Goal: Information Seeking & Learning: Learn about a topic

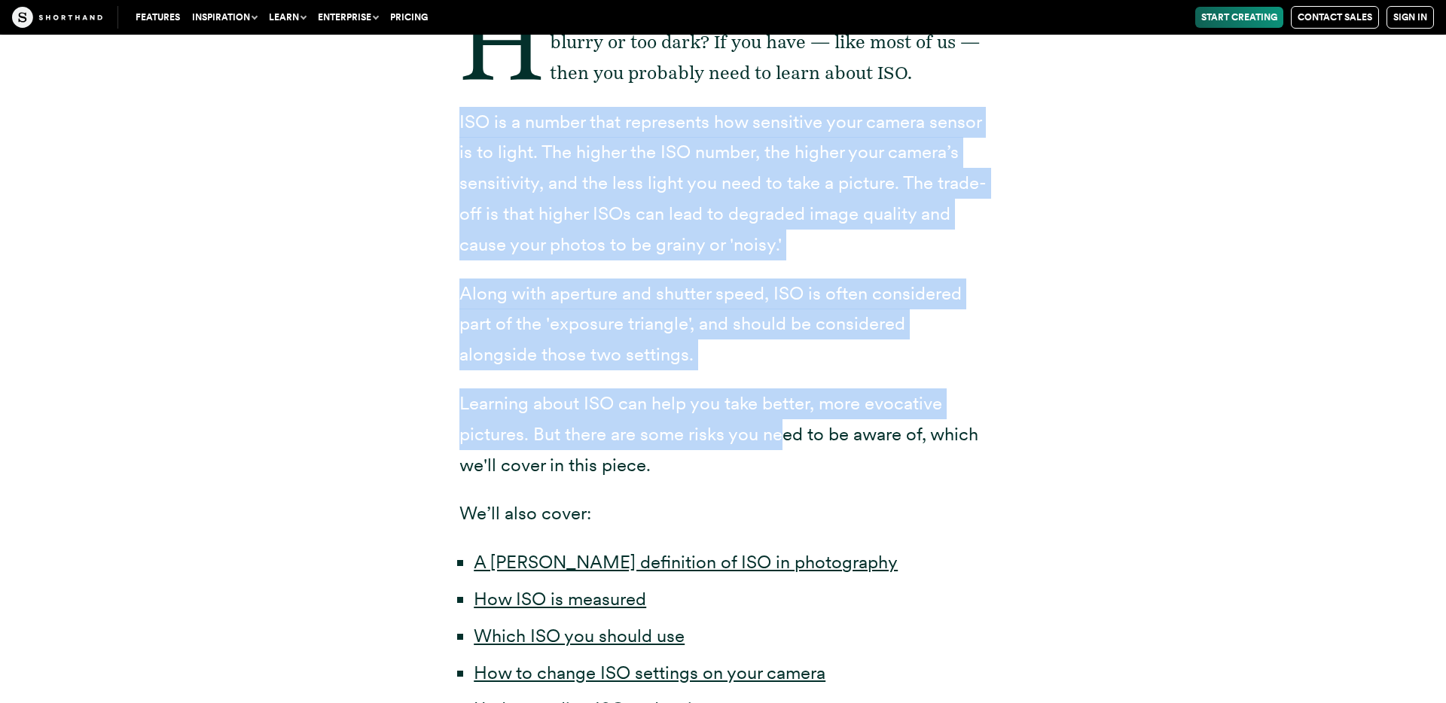
scroll to position [446, 0]
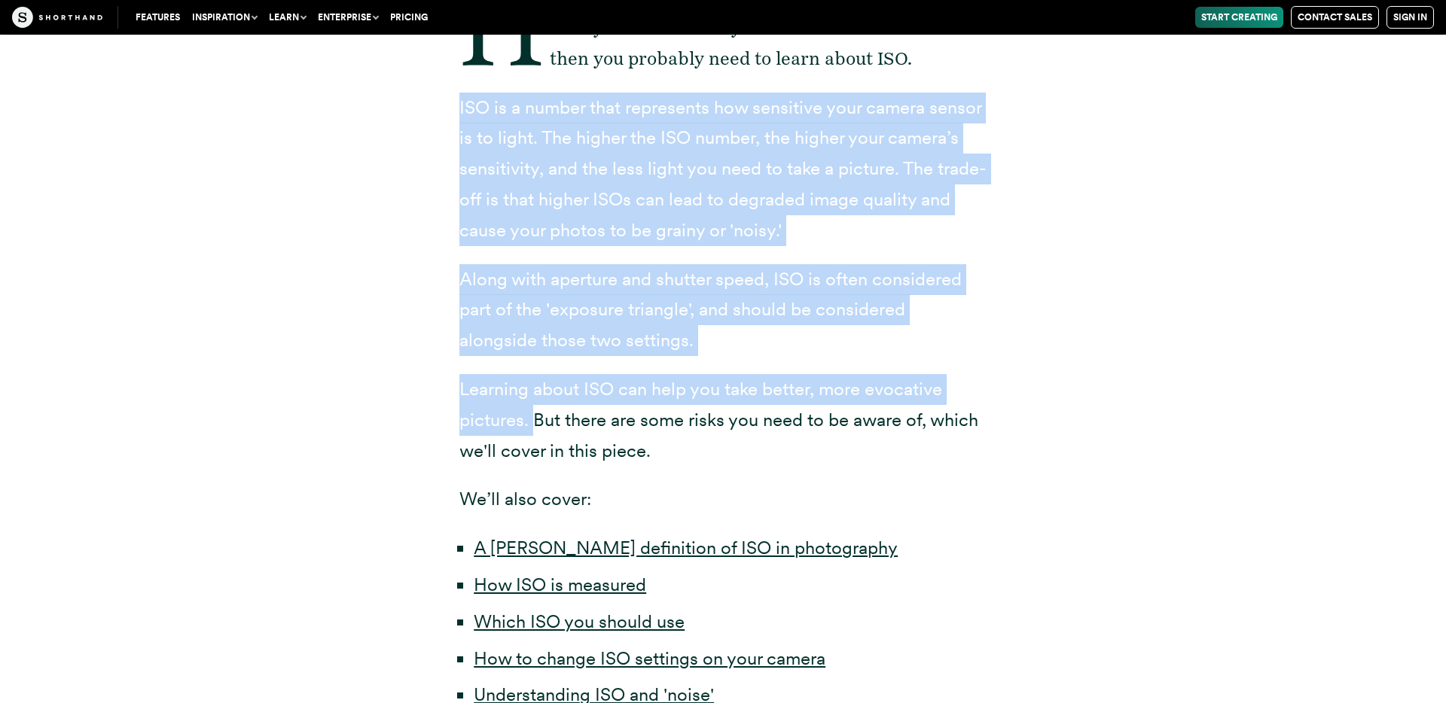
drag, startPoint x: 462, startPoint y: 273, endPoint x: 535, endPoint y: 425, distance: 168.7
click at [535, 425] on div "Have you ever taken a picture and it's turned out blurry or too dark? If you ha…" at bounding box center [722, 420] width 527 height 876
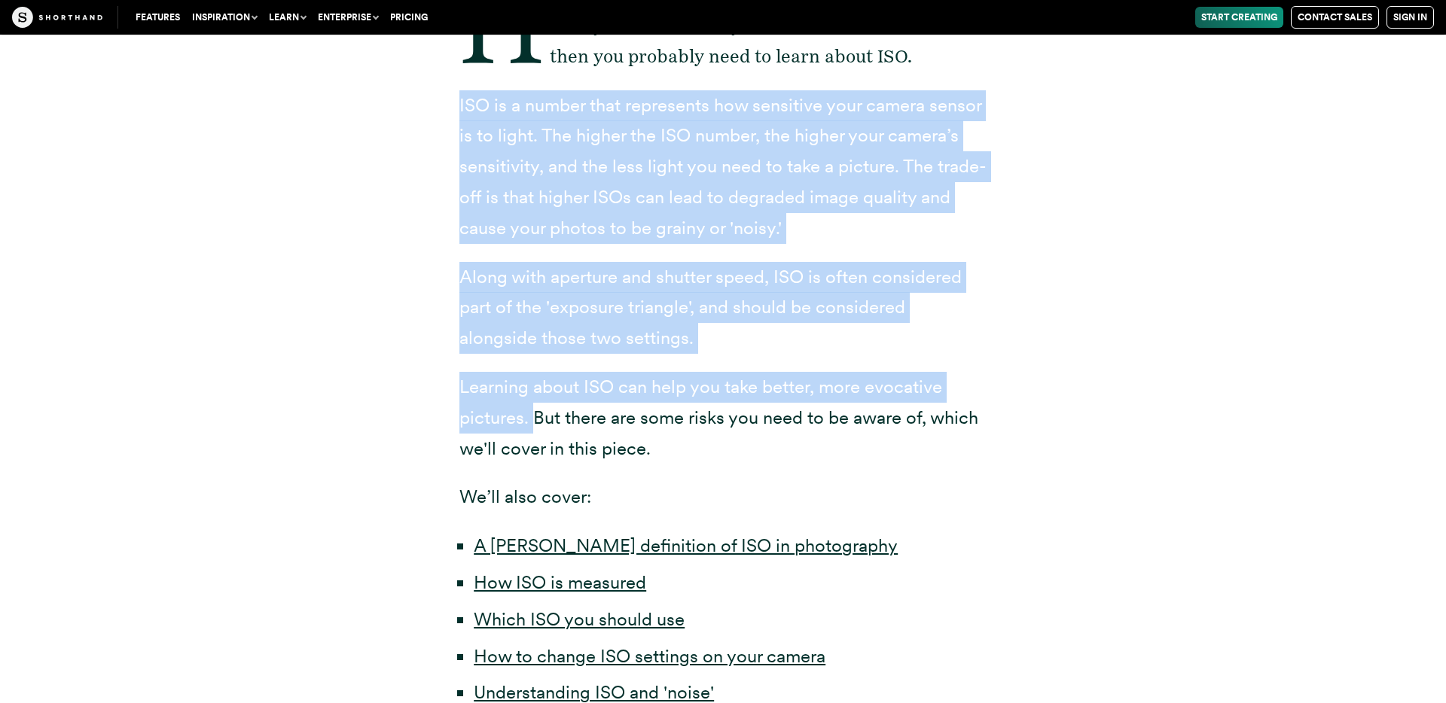
copy div "ISO is a number that represents how sensitive your camera sensor is to light. T…"
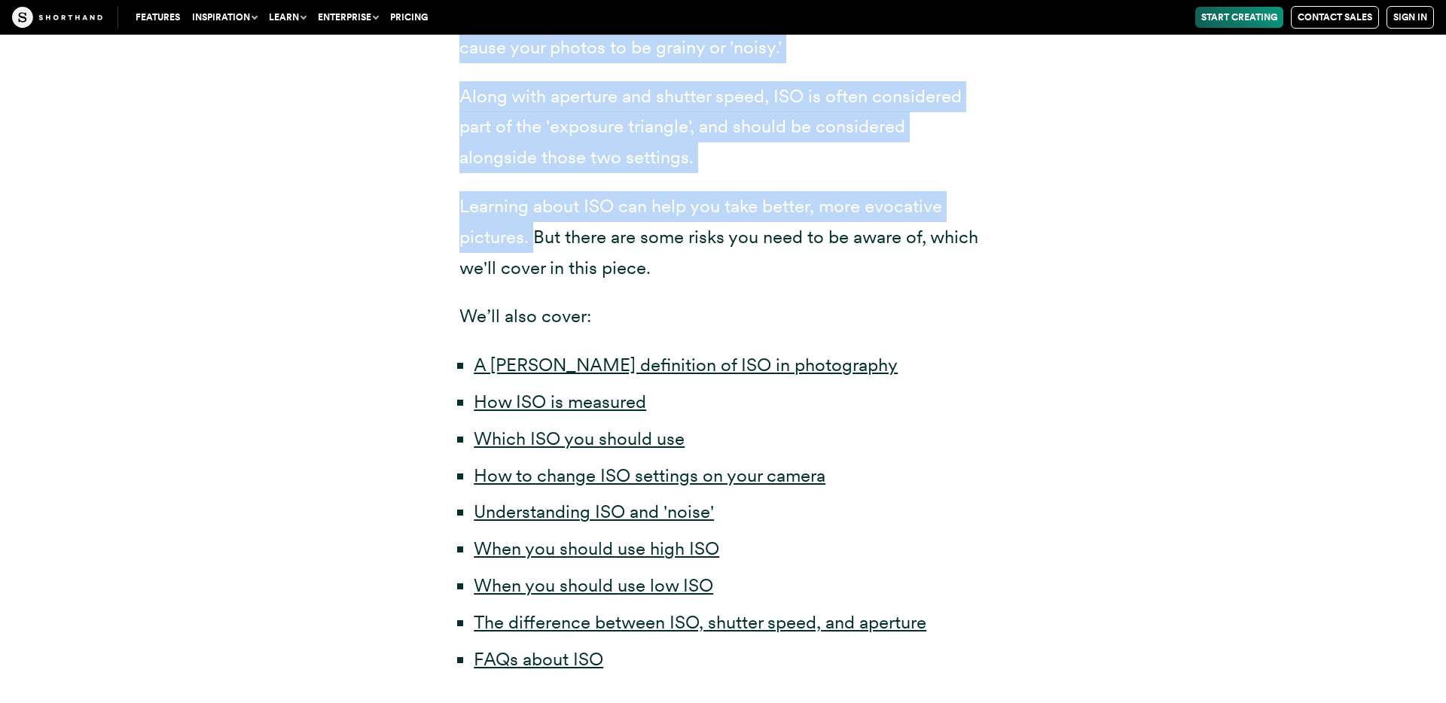
scroll to position [652, 0]
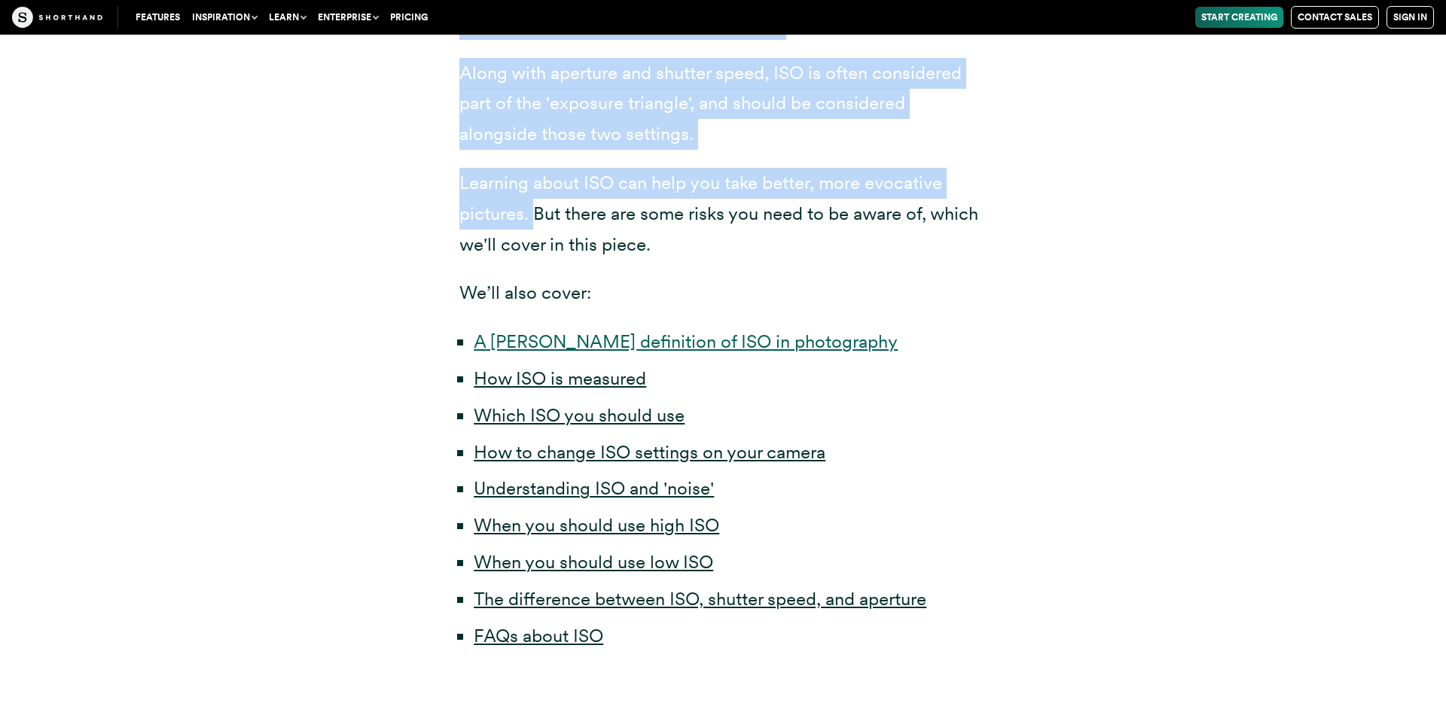
click at [644, 347] on link "A [PERSON_NAME] definition of ISO in photography" at bounding box center [686, 342] width 424 height 22
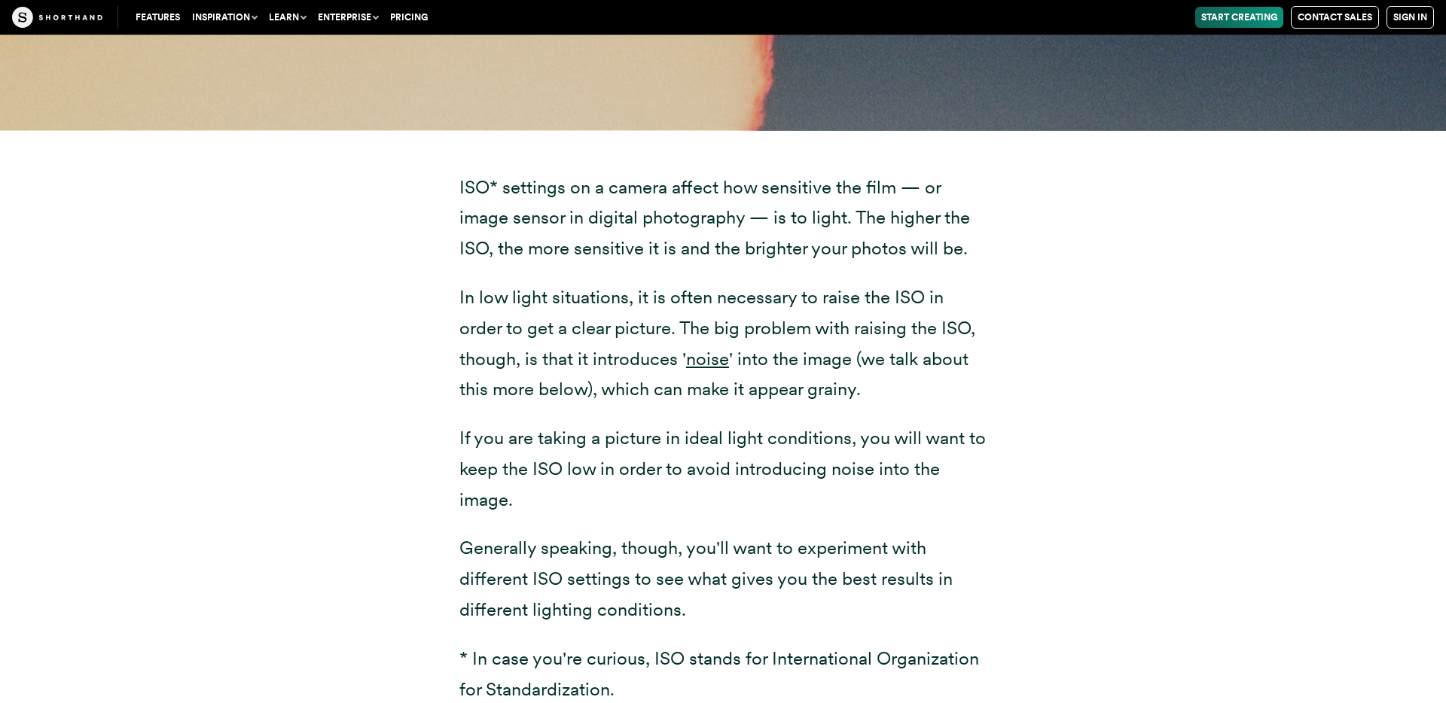
scroll to position [1979, 0]
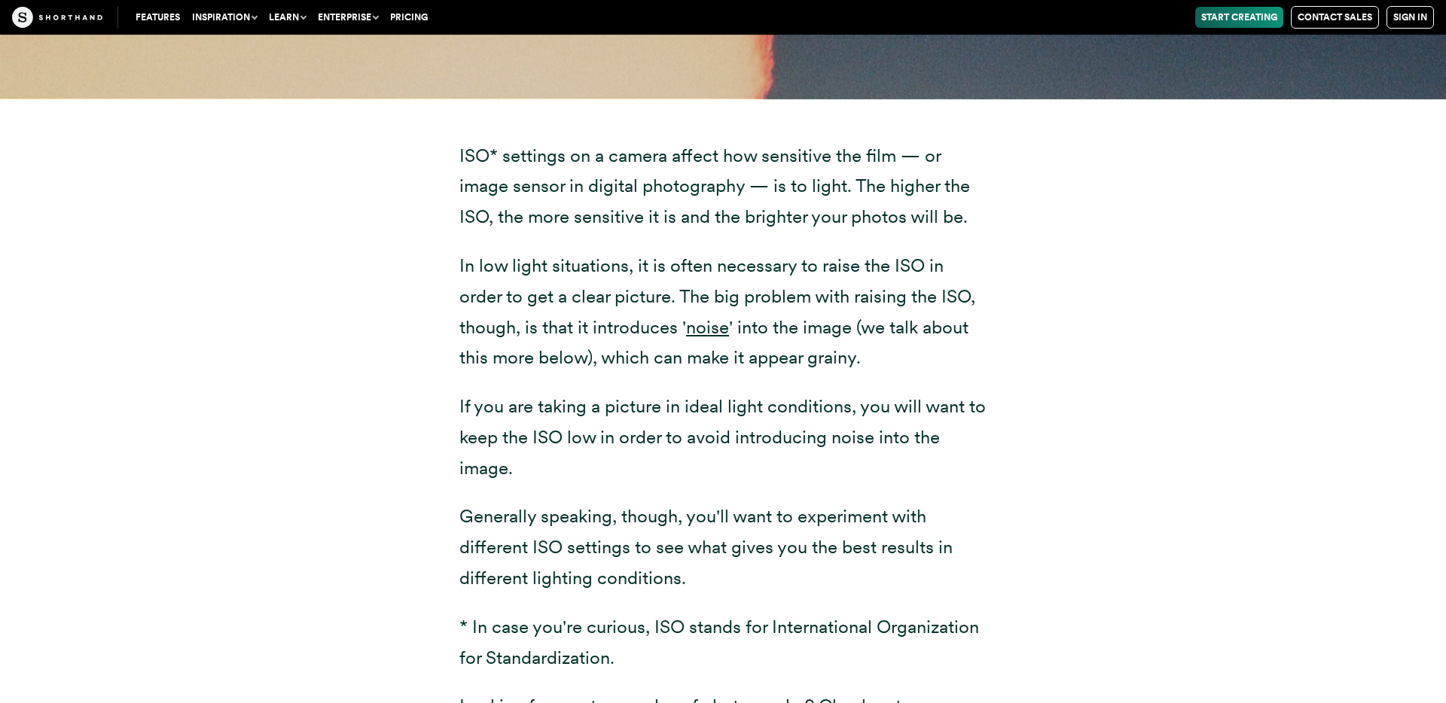
click at [683, 289] on p "In low light situations, it is often necessary to raise the ISO in order to get…" at bounding box center [722, 312] width 527 height 123
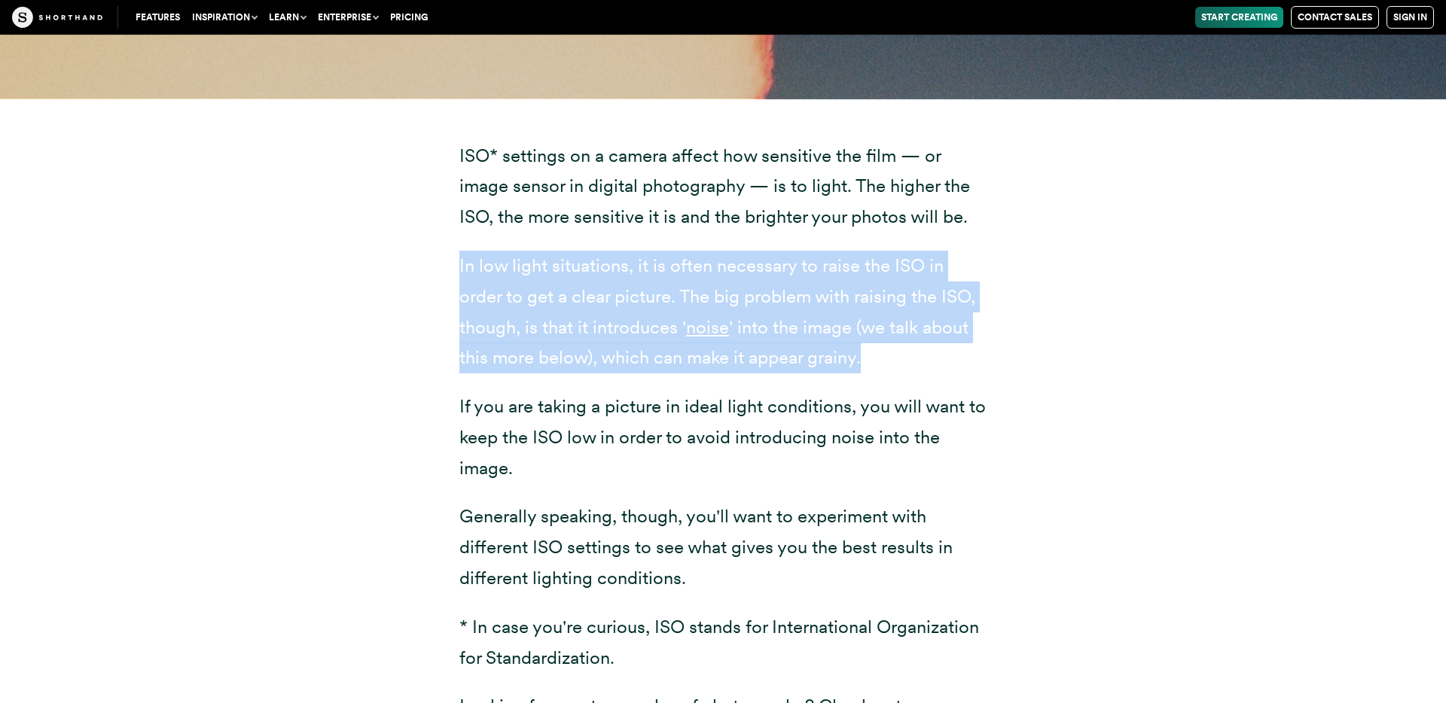
drag, startPoint x: 459, startPoint y: 264, endPoint x: 938, endPoint y: 361, distance: 488.5
click at [939, 361] on p "In low light situations, it is often necessary to raise the ISO in order to get…" at bounding box center [722, 312] width 527 height 123
copy p "In low light situations, it is often necessary to raise the ISO in order to get…"
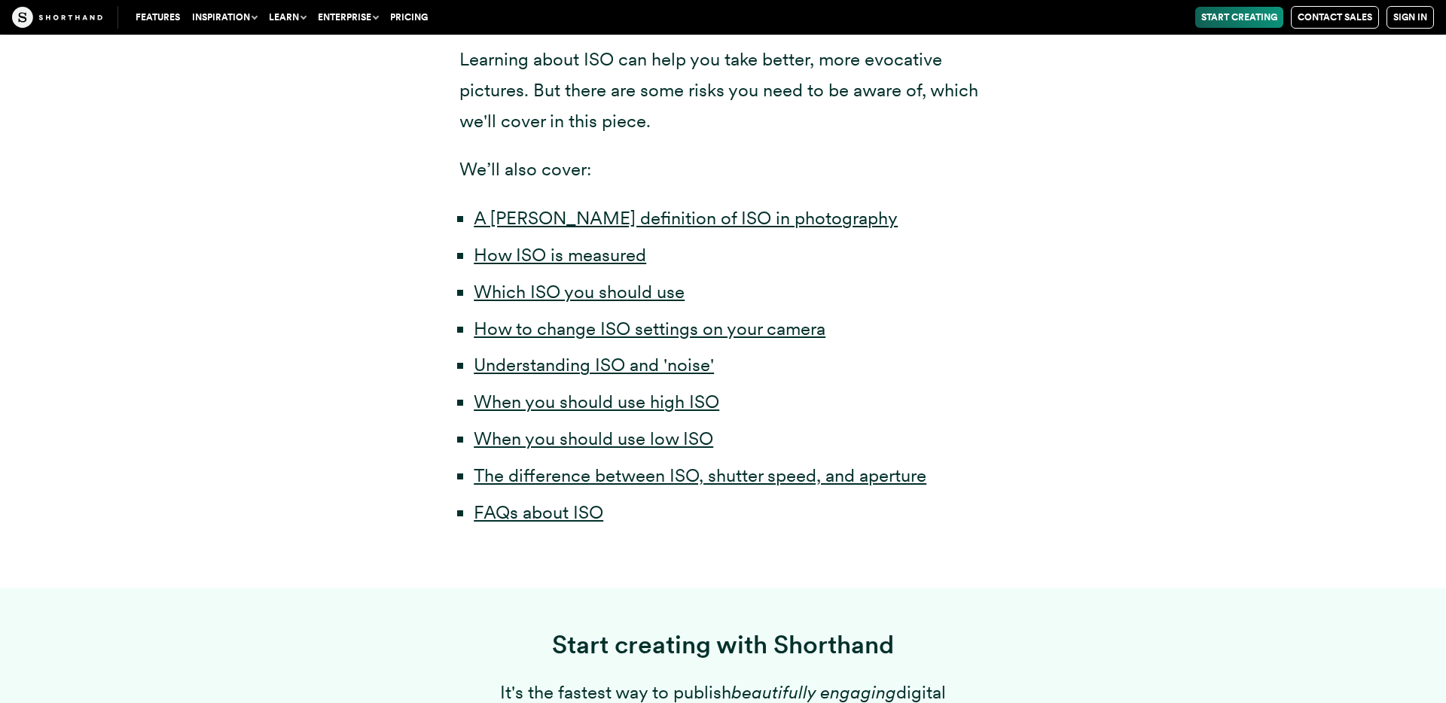
scroll to position [907, 0]
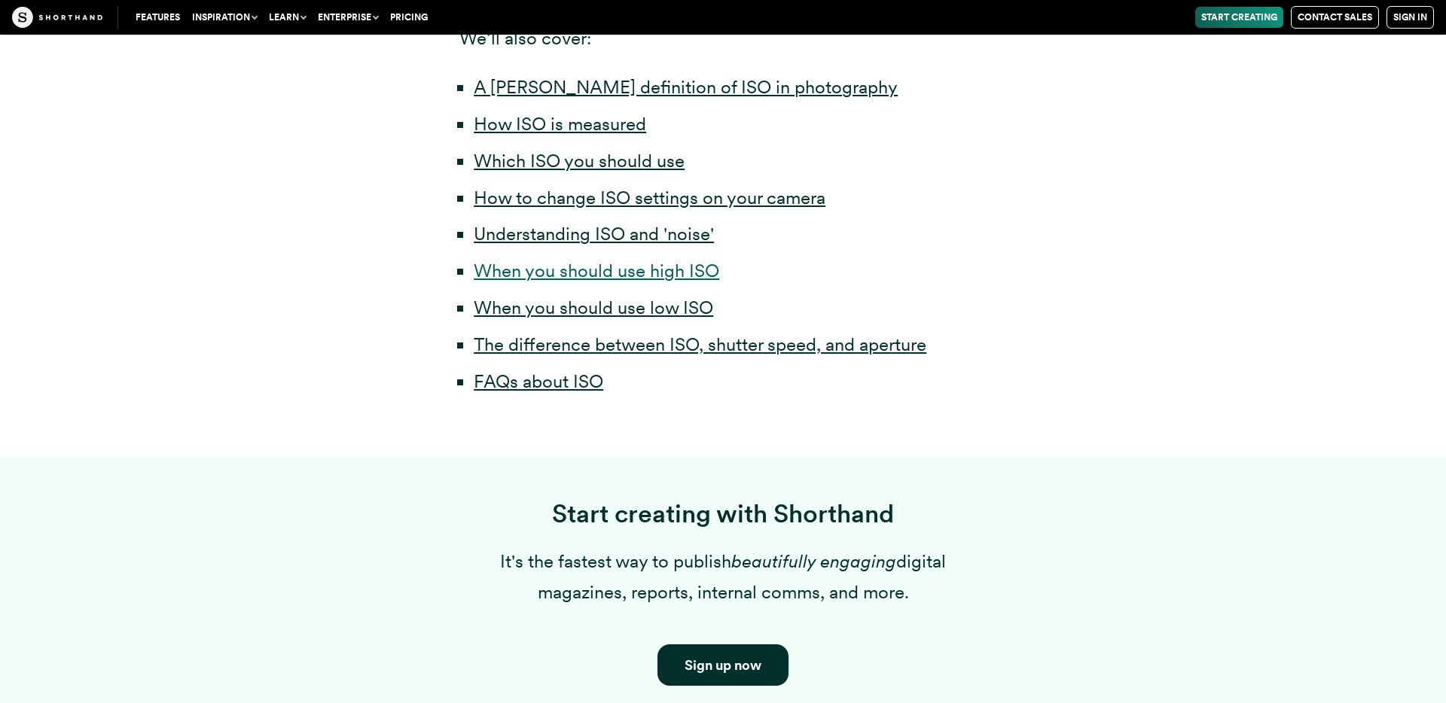
click at [570, 271] on link "When you should use high ISO" at bounding box center [596, 271] width 245 height 22
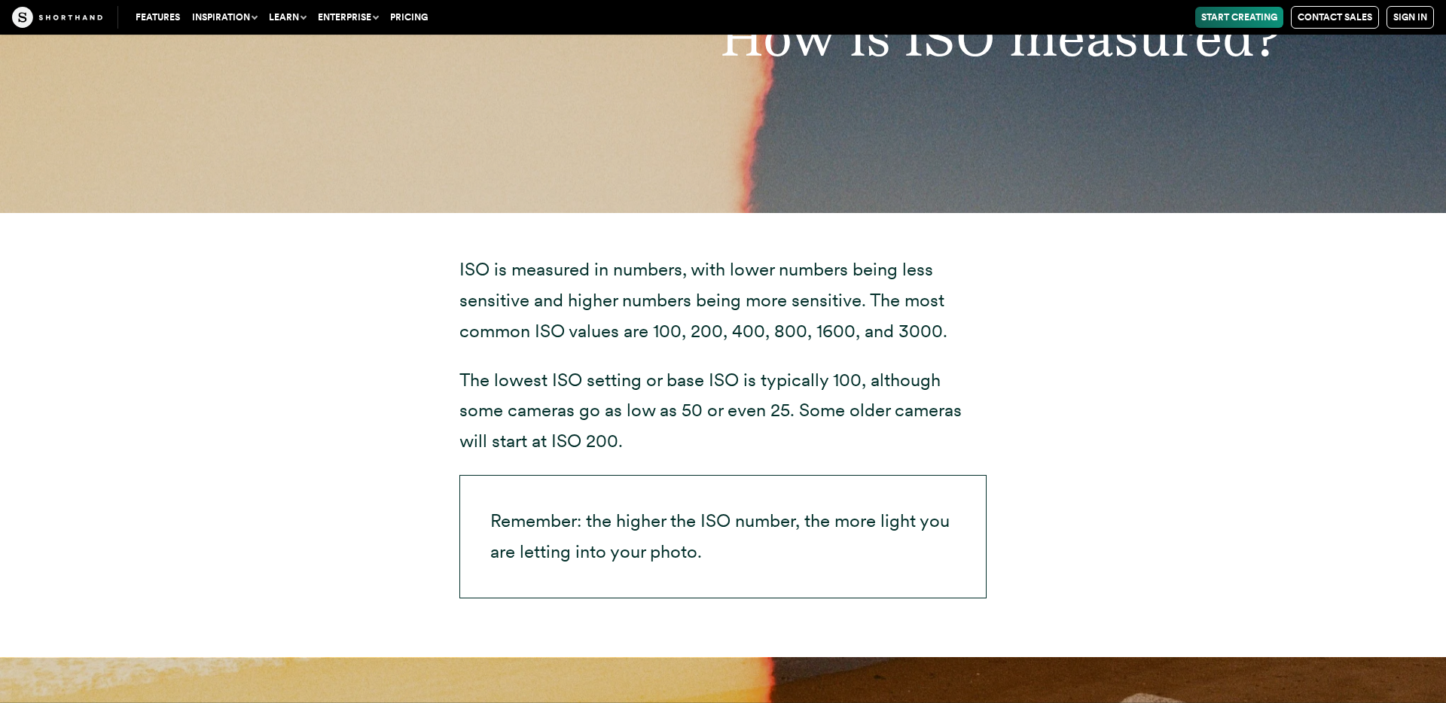
scroll to position [3327, 0]
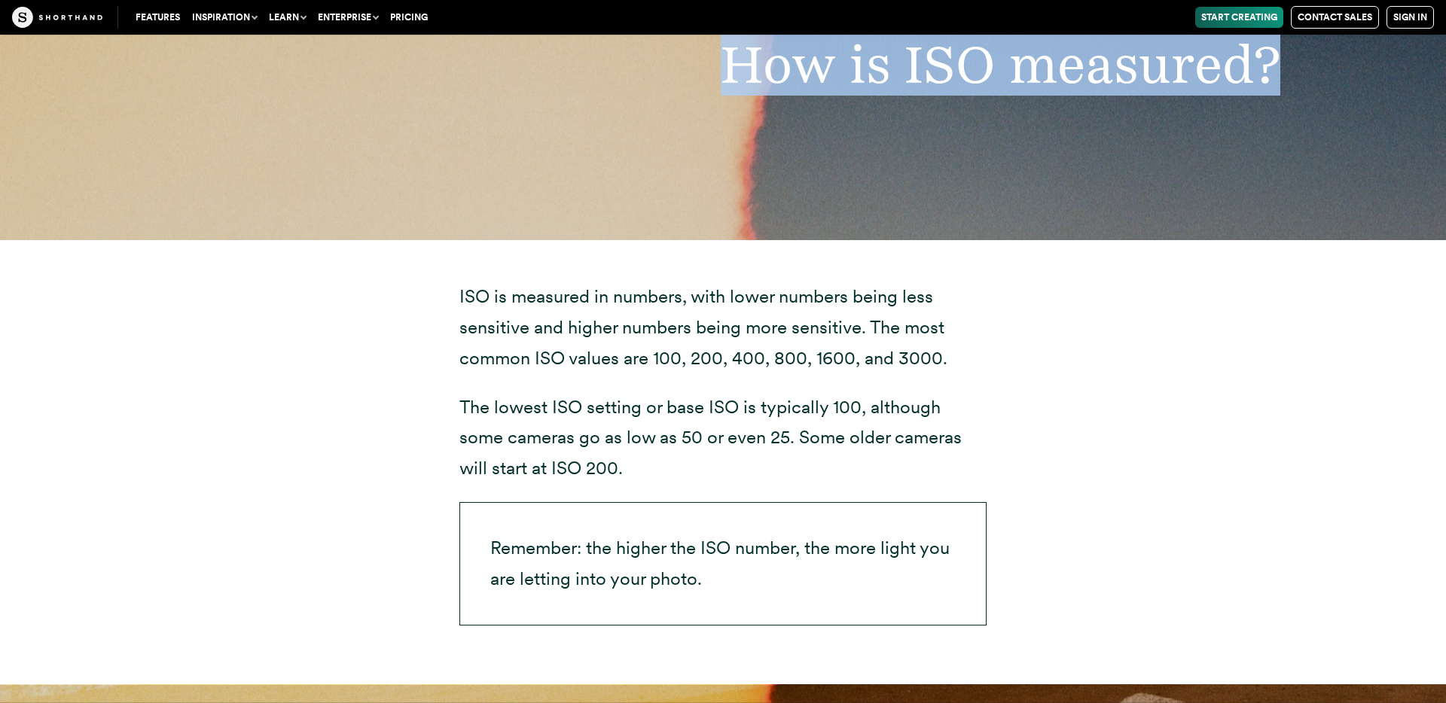
drag, startPoint x: 727, startPoint y: 60, endPoint x: 1342, endPoint y: 84, distance: 615.6
click at [1342, 84] on div "How is ISO measured?" at bounding box center [723, 65] width 1446 height 352
copy h2 "How is ISO measured?"
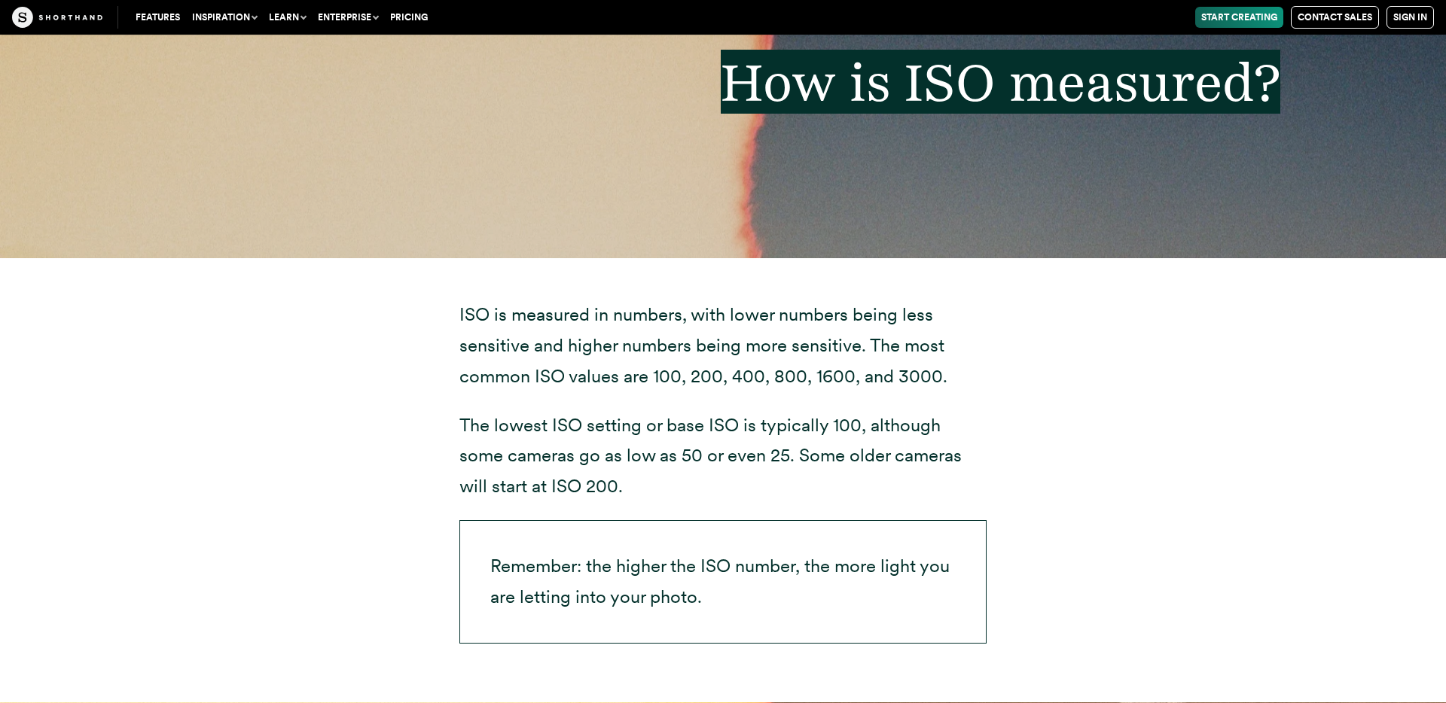
scroll to position [3305, 0]
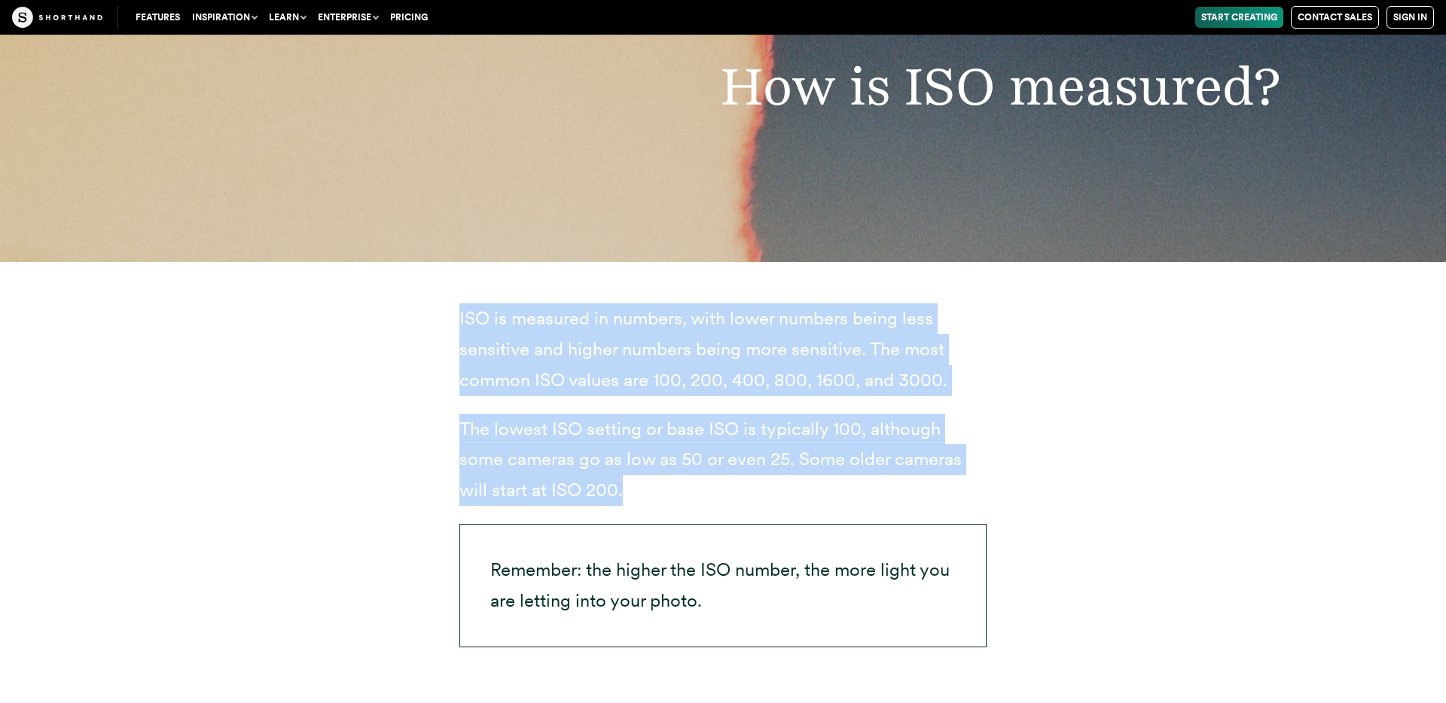
drag, startPoint x: 459, startPoint y: 319, endPoint x: 742, endPoint y: 480, distance: 325.1
click at [742, 480] on div "ISO is measured in numbers, with lower numbers being less sensitive and higher …" at bounding box center [722, 474] width 527 height 343
copy div "ISO is measured in numbers, with lower numbers being less sensitive and higher …"
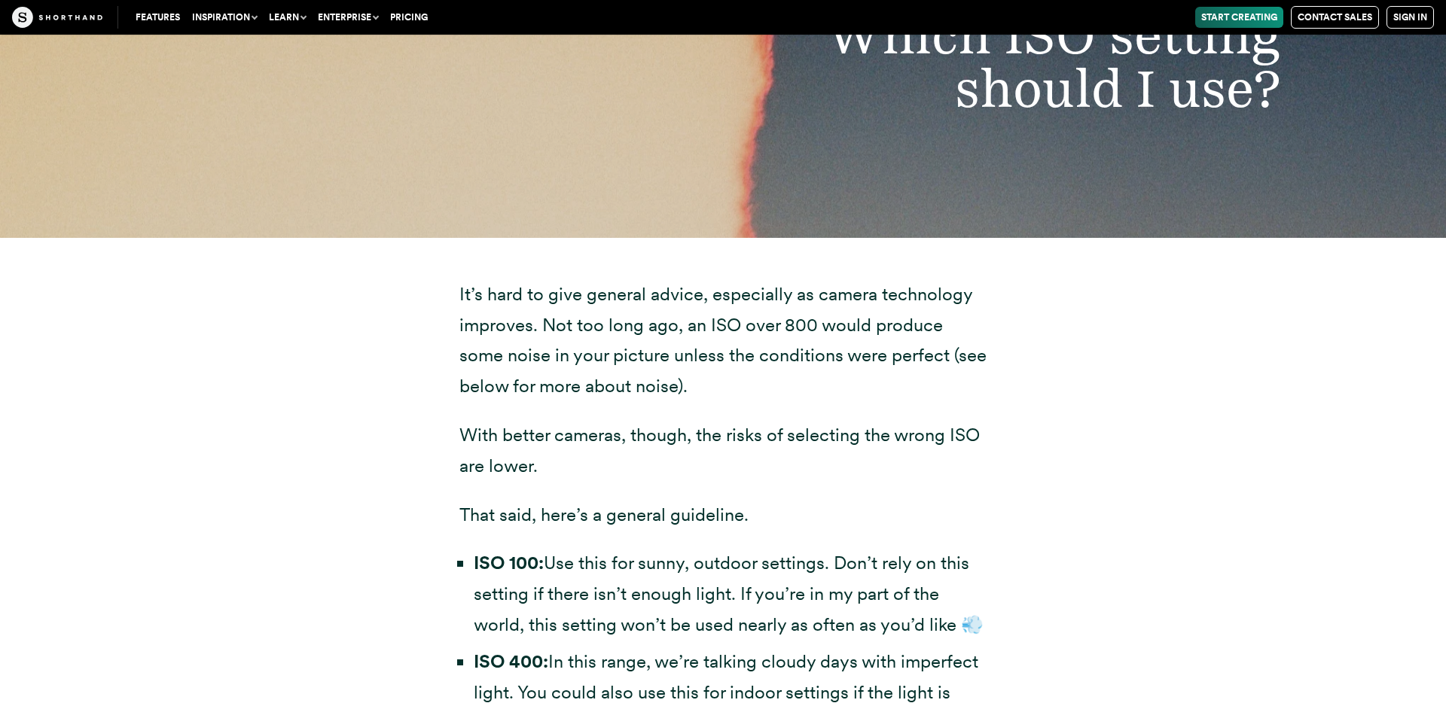
scroll to position [4044, 0]
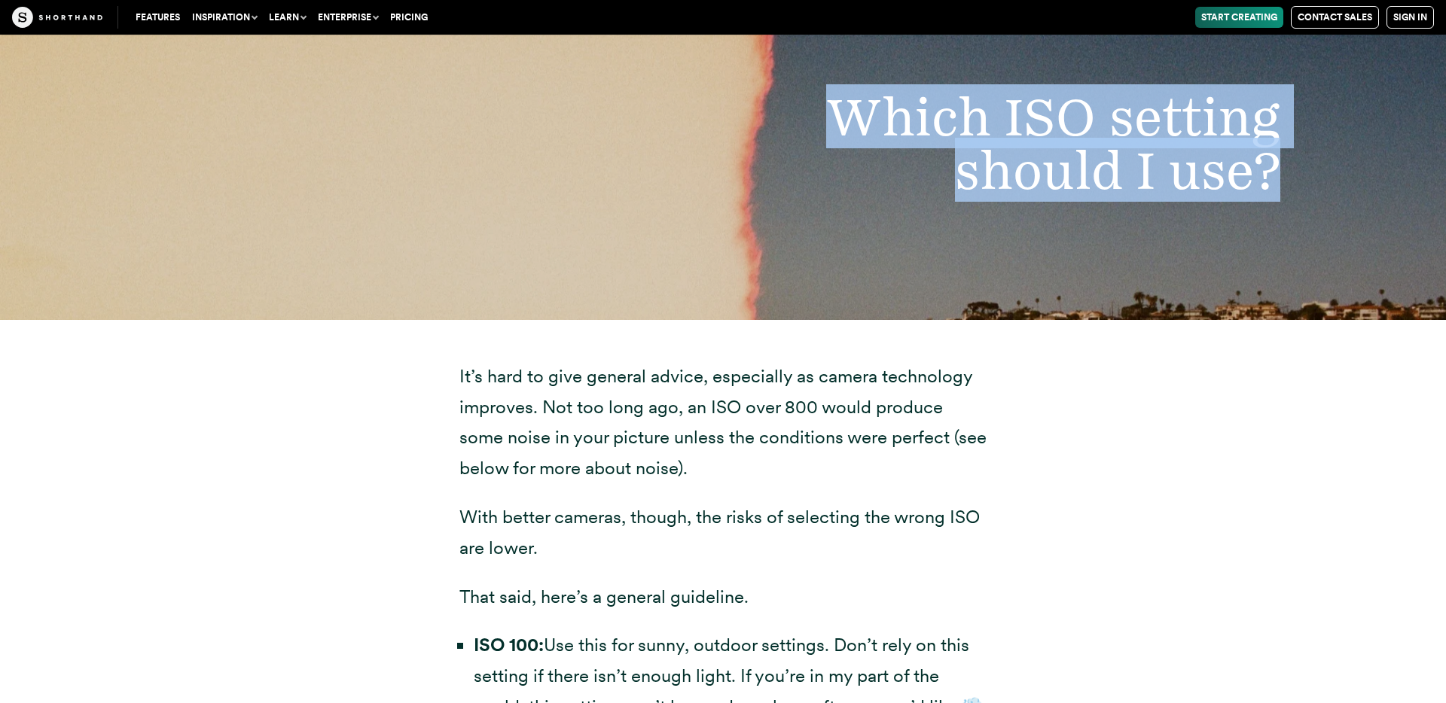
drag, startPoint x: 836, startPoint y: 117, endPoint x: 1313, endPoint y: 181, distance: 481.5
click at [1313, 181] on div "Which ISO setting should I use?" at bounding box center [723, 144] width 1446 height 352
copy h2 "Which ISO setting should I use?"
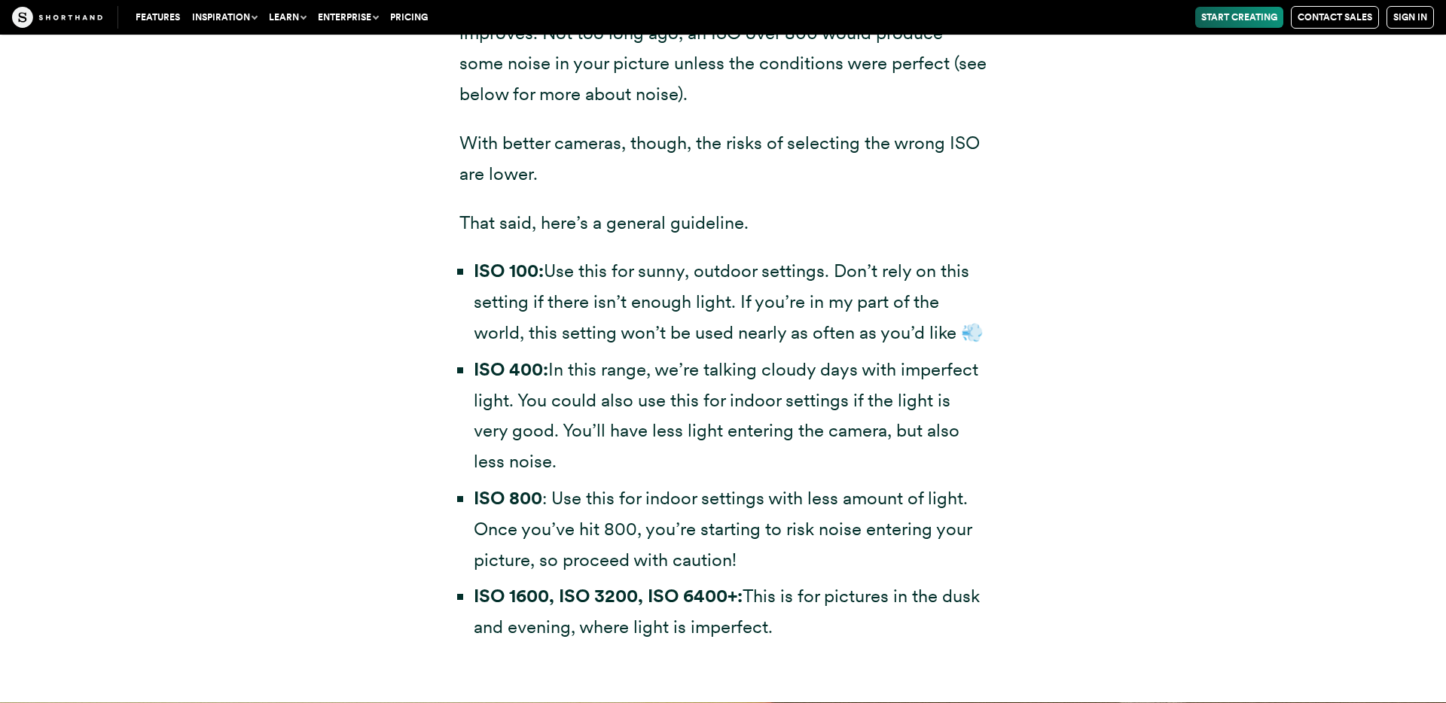
scroll to position [4419, 0]
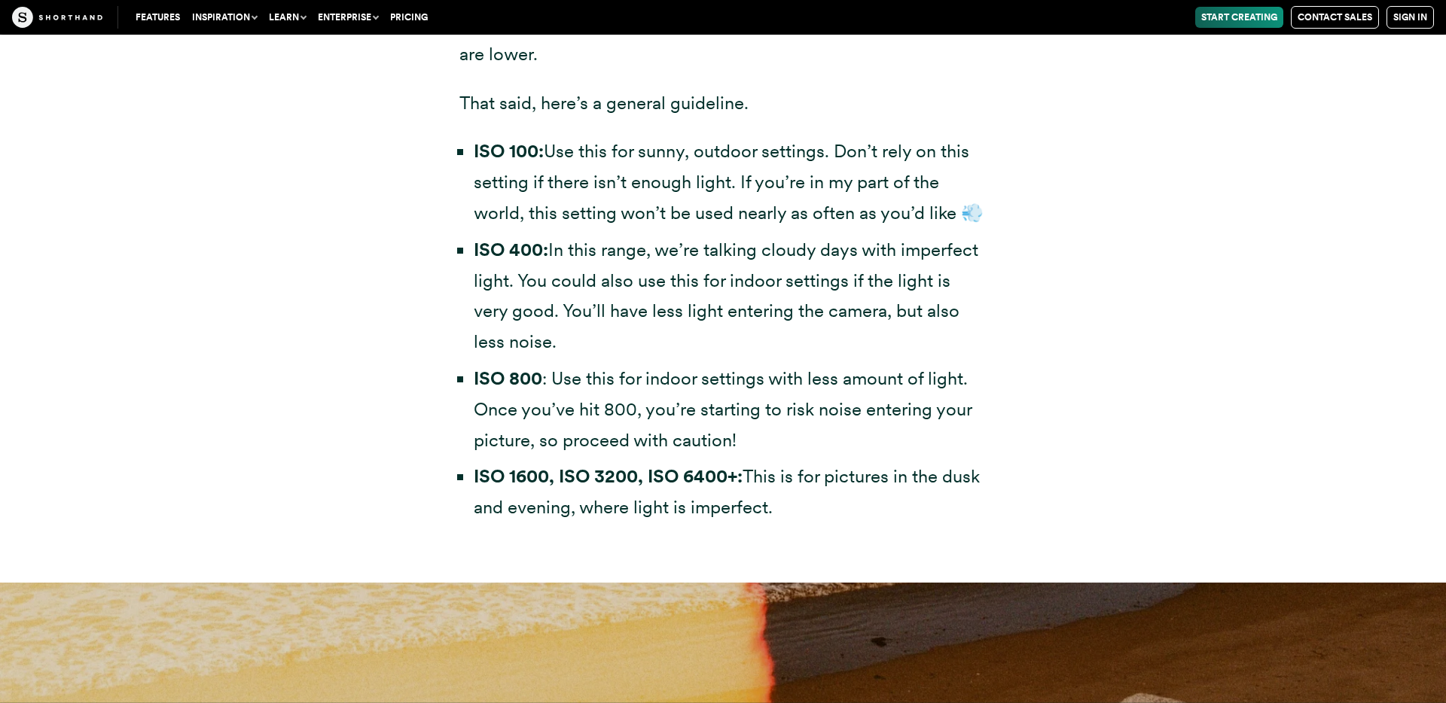
drag, startPoint x: 474, startPoint y: 258, endPoint x: 828, endPoint y: 523, distance: 441.7
click at [828, 523] on ul "ISO 100: Use this for sunny, outdoor settings. Don’t rely on this setting if th…" at bounding box center [722, 329] width 527 height 387
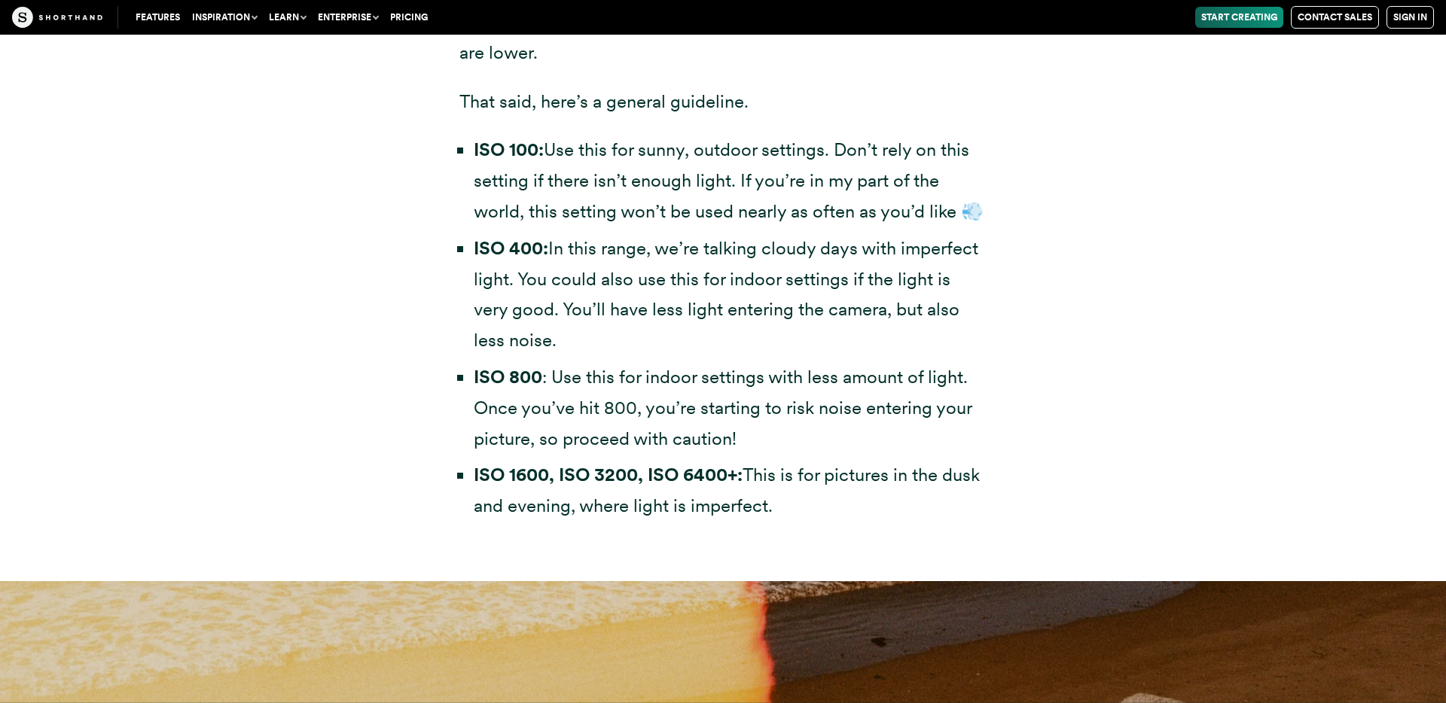
copy ul "ISO 100: Use this for sunny, outdoor settings. Don’t rely on this setting if th…"
